Goal: Transaction & Acquisition: Book appointment/travel/reservation

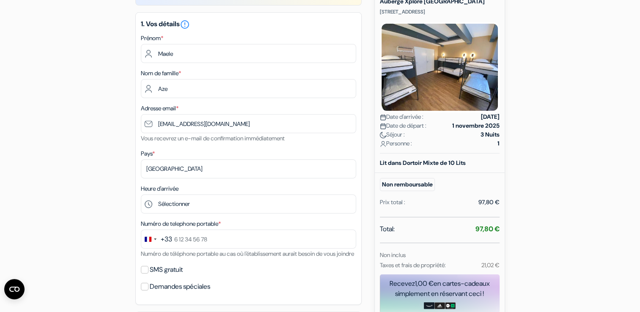
scroll to position [115, 0]
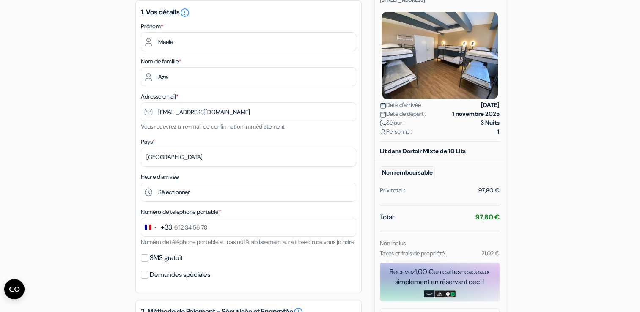
type input "[EMAIL_ADDRESS][DOMAIN_NAME]"
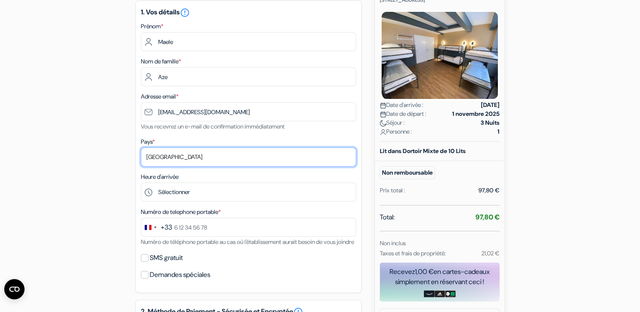
click at [241, 158] on select "Selectionner le pays Abkhazie [GEOGRAPHIC_DATA] [GEOGRAPHIC_DATA] [GEOGRAPHIC_D…" at bounding box center [248, 157] width 215 height 19
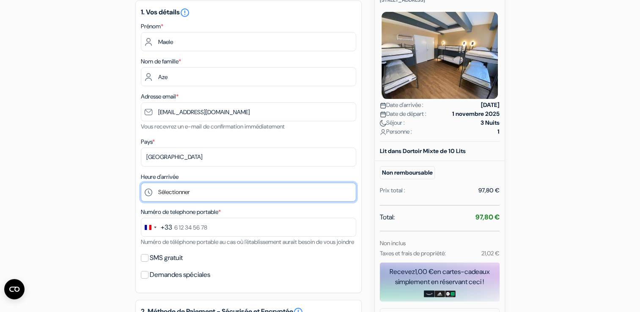
click at [278, 188] on select "Sélectionner 15:00 16:00 17:00 18:00 19:00 20:00 21:00 22:00 23:00 0:00" at bounding box center [248, 192] width 215 height 19
select select "15"
click at [141, 183] on select "Sélectionner 15:00 16:00 17:00 18:00 19:00 20:00 21:00 22:00 23:00 0:00" at bounding box center [248, 192] width 215 height 19
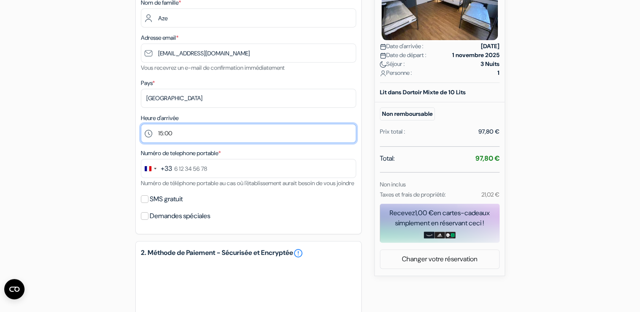
scroll to position [196, 0]
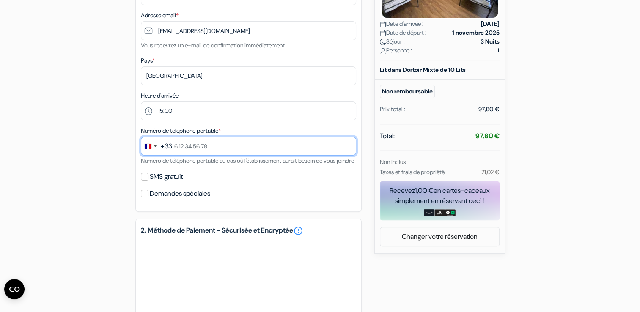
click at [240, 154] on input "text" at bounding box center [248, 146] width 215 height 19
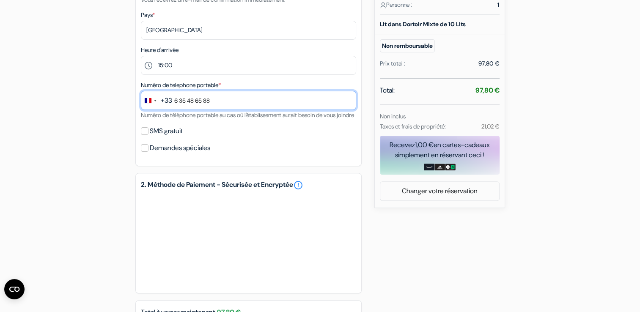
scroll to position [244, 0]
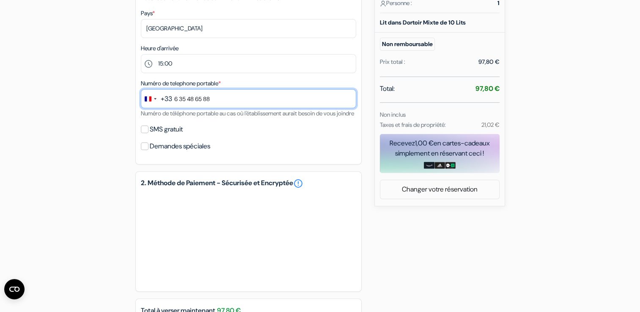
type input "6 35 48 65 88"
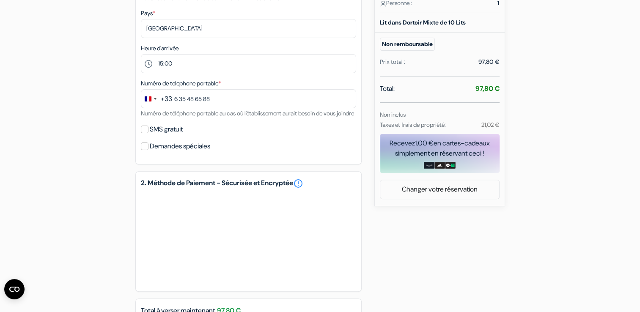
click at [179, 135] on label "SMS gratuit" at bounding box center [166, 130] width 33 height 12
click at [149, 133] on input "SMS gratuit" at bounding box center [145, 130] width 8 height 8
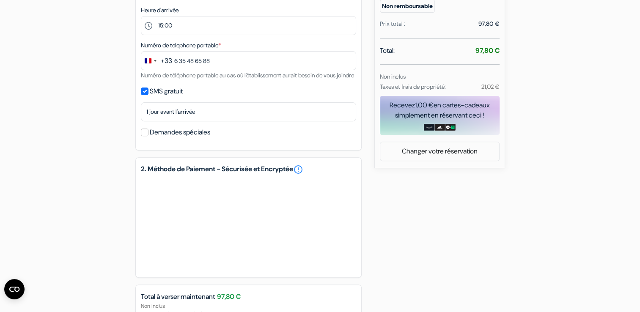
scroll to position [286, 0]
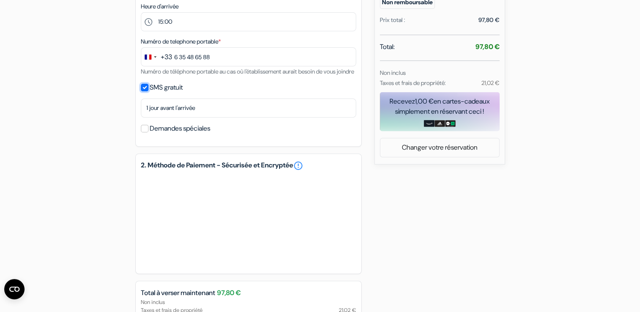
click at [147, 91] on input "SMS gratuit" at bounding box center [145, 88] width 8 height 8
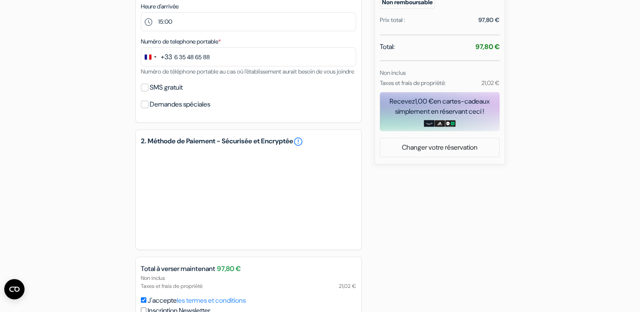
click at [149, 94] on div "SMS gratuit" at bounding box center [248, 88] width 215 height 12
click at [146, 91] on input "SMS gratuit" at bounding box center [145, 88] width 8 height 8
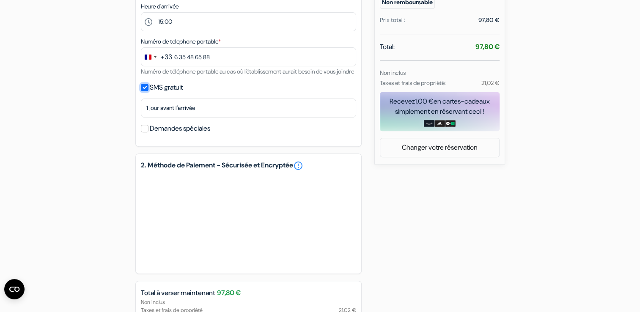
click at [144, 91] on input "SMS gratuit" at bounding box center [145, 88] width 8 height 8
checkbox input "false"
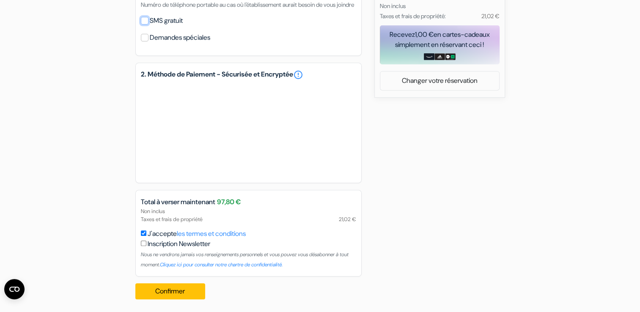
scroll to position [365, 0]
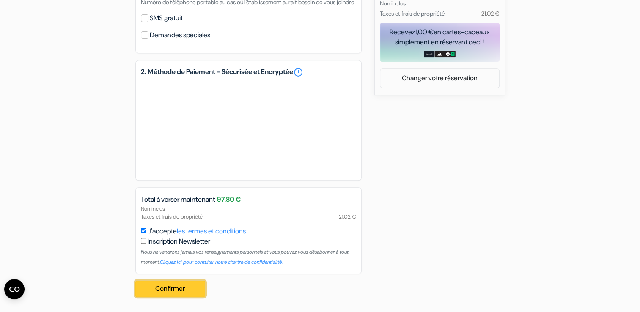
click at [177, 285] on button "Confirmer Loading..." at bounding box center [170, 289] width 70 height 16
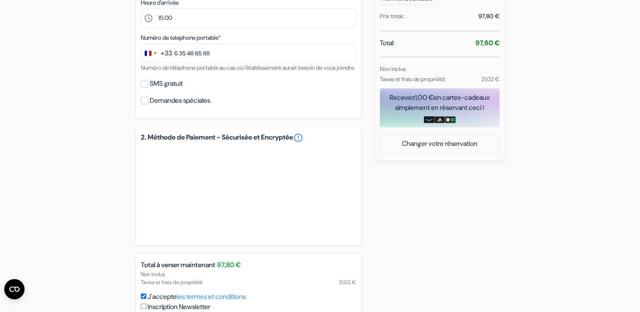
scroll to position [289, 0]
